Goal: Information Seeking & Learning: Learn about a topic

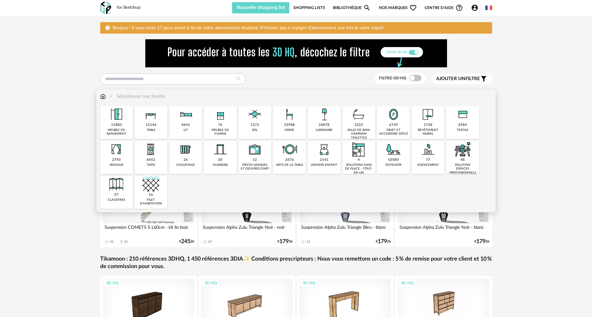
click at [455, 121] on img at bounding box center [463, 114] width 17 height 17
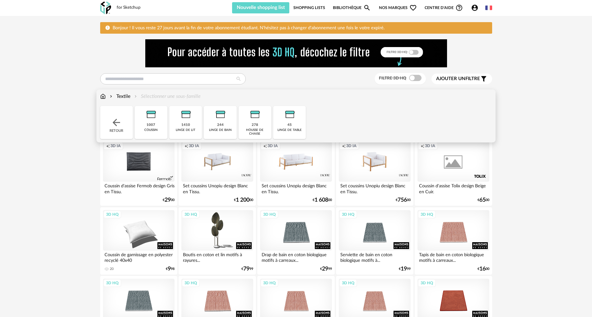
click at [149, 130] on div "coussin" at bounding box center [150, 130] width 13 height 4
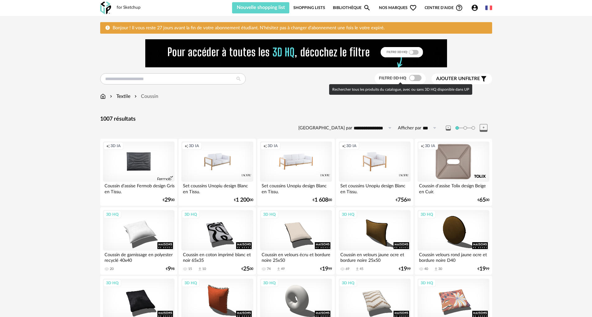
click at [414, 80] on span at bounding box center [415, 78] width 12 height 6
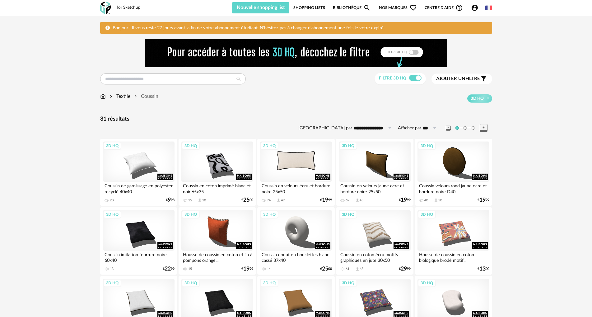
click at [278, 153] on div "3D HQ" at bounding box center [296, 161] width 72 height 40
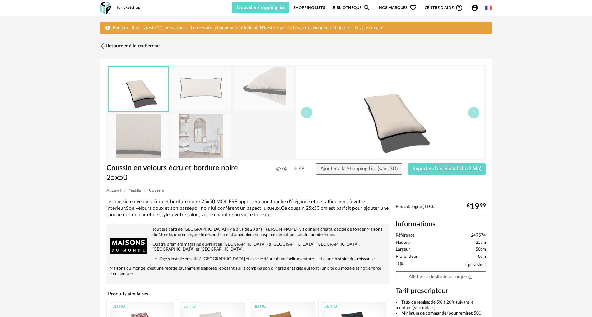
click at [102, 46] on img at bounding box center [103, 46] width 9 height 9
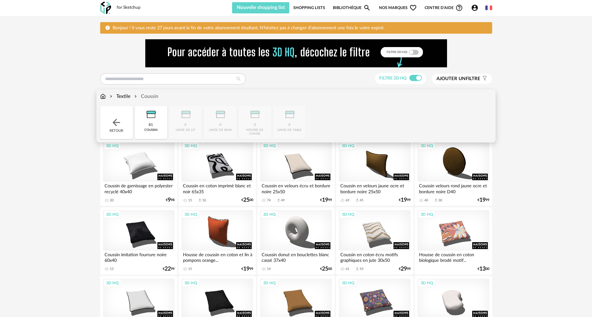
click at [121, 117] on div "Retour" at bounding box center [116, 122] width 33 height 33
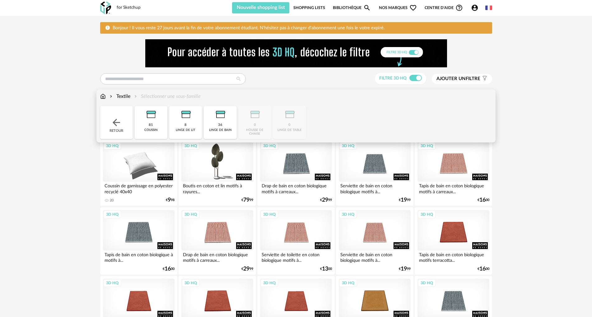
click at [118, 123] on img at bounding box center [116, 122] width 11 height 11
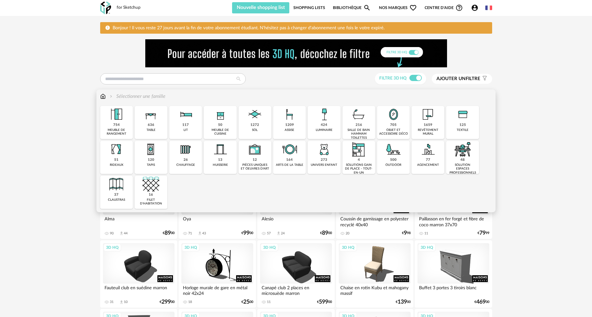
click at [460, 125] on div "125" at bounding box center [463, 125] width 7 height 5
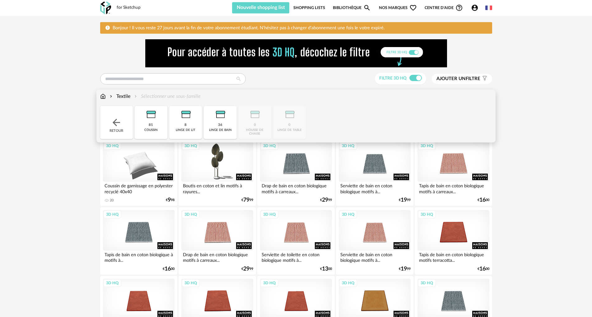
click at [193, 129] on div "linge de lit" at bounding box center [186, 130] width 20 height 4
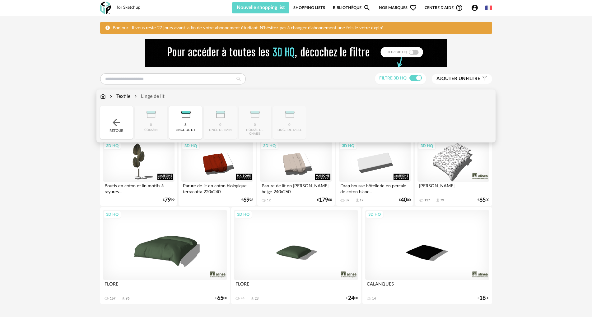
click at [117, 124] on img at bounding box center [116, 122] width 11 height 11
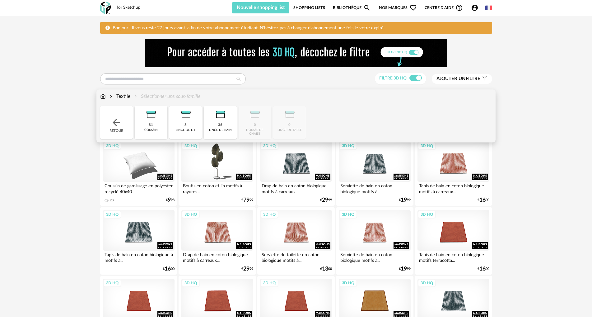
click at [120, 127] on img at bounding box center [116, 122] width 11 height 11
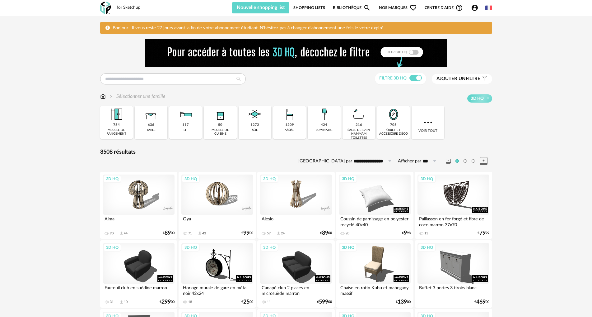
click at [447, 80] on span "Ajouter un" at bounding box center [451, 78] width 29 height 5
